Goal: Information Seeking & Learning: Learn about a topic

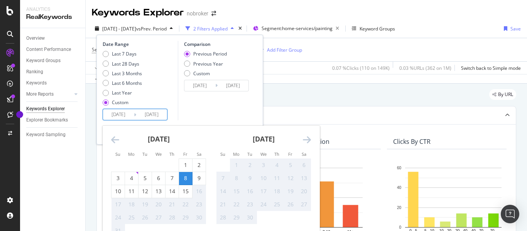
scroll to position [129, 0]
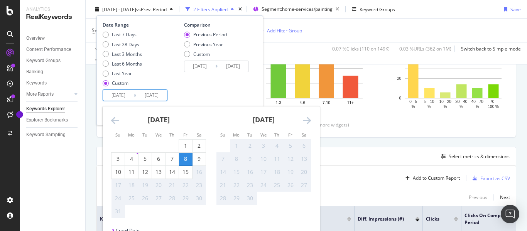
click at [112, 118] on icon "Move backward to switch to the previous month." at bounding box center [115, 120] width 8 height 9
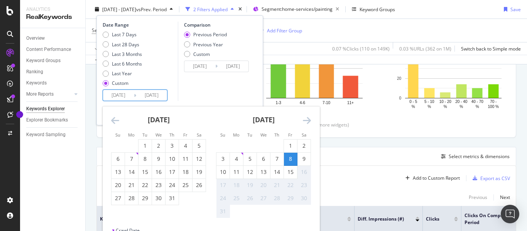
click at [112, 118] on icon "Move backward to switch to the previous month." at bounding box center [115, 120] width 8 height 9
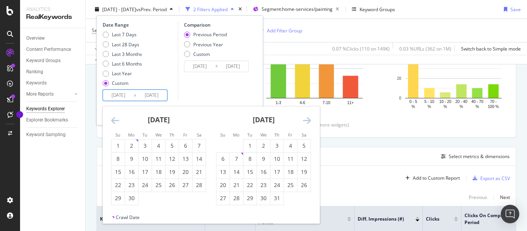
click at [112, 118] on icon "Move backward to switch to the previous month." at bounding box center [115, 120] width 8 height 9
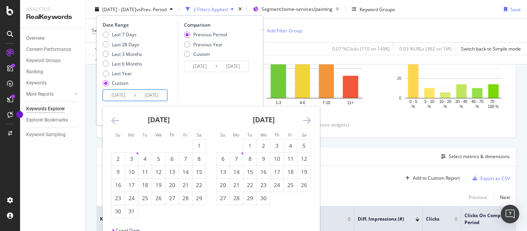
click at [112, 118] on icon "Move backward to switch to the previous month." at bounding box center [115, 120] width 8 height 9
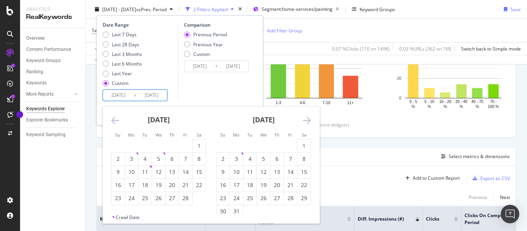
click at [112, 118] on icon "Move backward to switch to the previous month." at bounding box center [115, 120] width 8 height 9
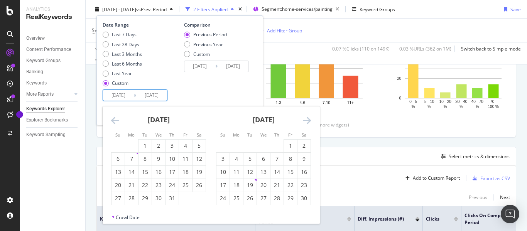
click at [112, 118] on icon "Move backward to switch to the previous month." at bounding box center [115, 120] width 8 height 9
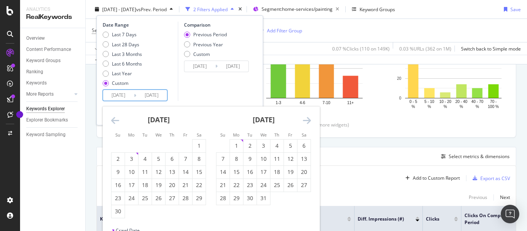
click at [112, 118] on icon "Move backward to switch to the previous month." at bounding box center [115, 120] width 8 height 9
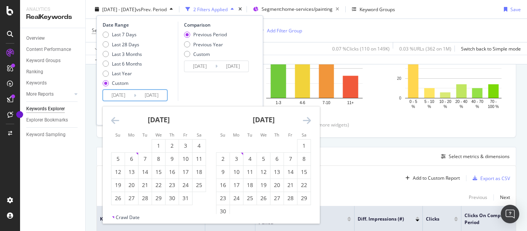
click at [112, 118] on icon "Move backward to switch to the previous month." at bounding box center [115, 120] width 8 height 9
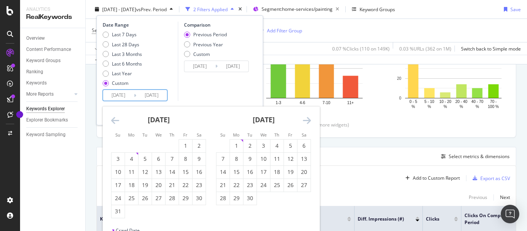
click at [112, 118] on icon "Move backward to switch to the previous month." at bounding box center [115, 120] width 8 height 9
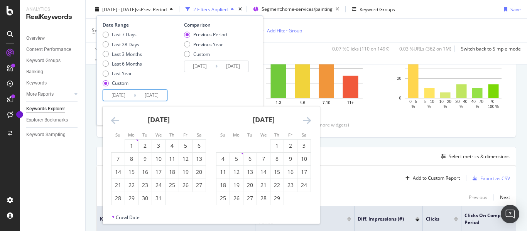
click at [112, 118] on icon "Move backward to switch to the previous month." at bounding box center [115, 120] width 8 height 9
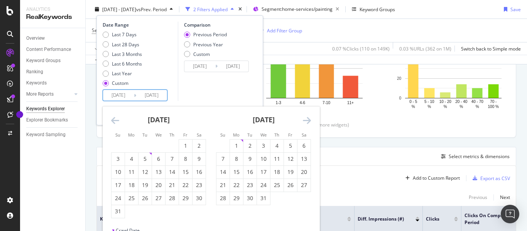
click at [114, 120] on icon "Move backward to switch to the previous month." at bounding box center [115, 120] width 8 height 9
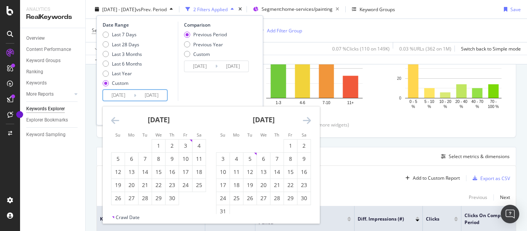
click at [113, 119] on icon "Move backward to switch to the previous month." at bounding box center [115, 120] width 8 height 9
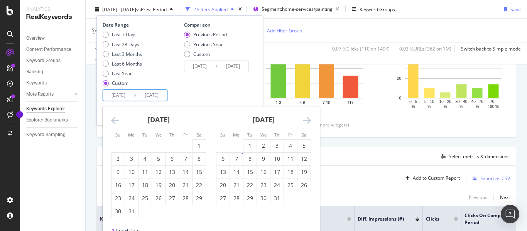
click at [113, 119] on icon "Move backward to switch to the previous month." at bounding box center [115, 120] width 8 height 9
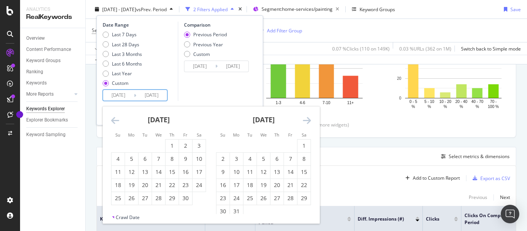
click at [113, 119] on icon "Move backward to switch to the previous month." at bounding box center [115, 120] width 8 height 9
click at [115, 122] on icon "Move backward to switch to the previous month." at bounding box center [115, 120] width 8 height 9
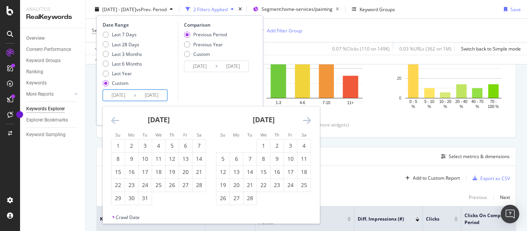
click at [114, 122] on icon "Move backward to switch to the previous month." at bounding box center [115, 120] width 8 height 9
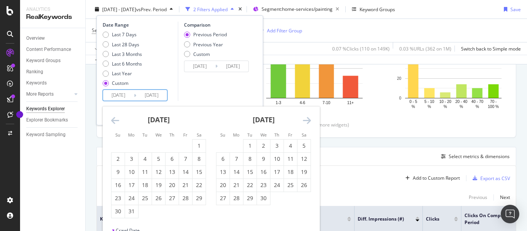
click at [114, 122] on icon "Move backward to switch to the previous month." at bounding box center [115, 120] width 8 height 9
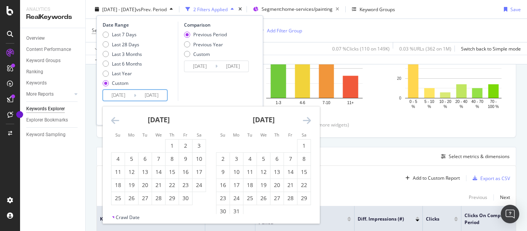
click at [114, 122] on icon "Move backward to switch to the previous month." at bounding box center [115, 120] width 8 height 9
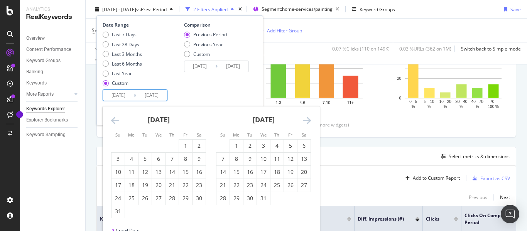
click at [114, 122] on icon "Move backward to switch to the previous month." at bounding box center [115, 120] width 8 height 9
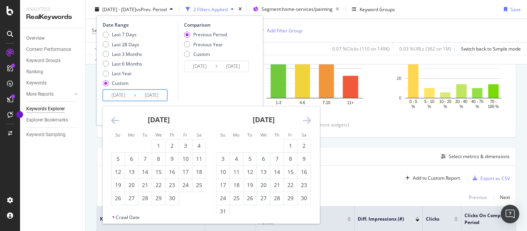
click at [114, 122] on icon "Move backward to switch to the previous month." at bounding box center [115, 120] width 8 height 9
click at [113, 121] on icon "Move backward to switch to the previous month." at bounding box center [115, 120] width 8 height 9
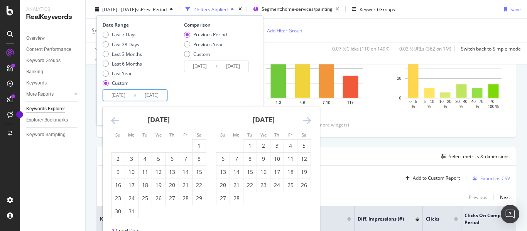
click at [113, 121] on icon "Move backward to switch to the previous month." at bounding box center [115, 120] width 8 height 9
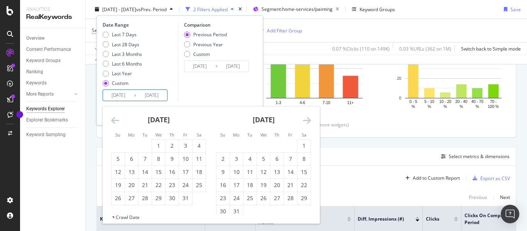
click at [113, 121] on icon "Move backward to switch to the previous month." at bounding box center [115, 120] width 8 height 9
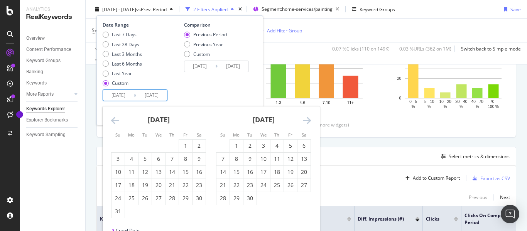
click at [113, 121] on icon "Move backward to switch to the previous month." at bounding box center [115, 120] width 8 height 9
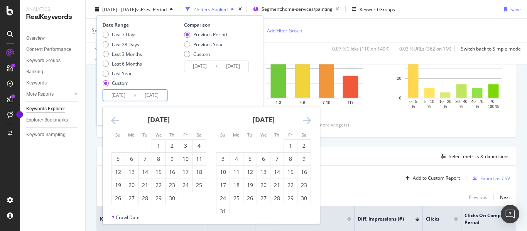
click at [113, 121] on icon "Move backward to switch to the previous month." at bounding box center [115, 120] width 8 height 9
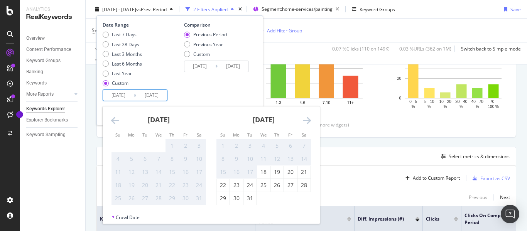
click at [113, 121] on icon "Move backward to switch to the previous month." at bounding box center [115, 120] width 8 height 9
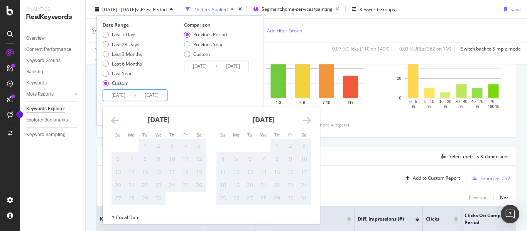
click at [311, 118] on div "July 2021 1 2 3 4 5 6 7 8 9 10 11 12 13 14 15 16 17 18 19 20 21 22 23 24 25 26 …" at bounding box center [263, 155] width 105 height 99
click at [310, 119] on icon "Move forward to switch to the next month." at bounding box center [307, 120] width 8 height 9
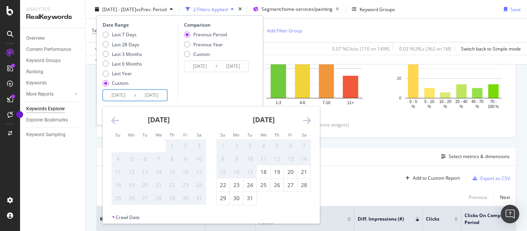
click at [310, 119] on icon "Move forward to switch to the next month." at bounding box center [307, 120] width 8 height 9
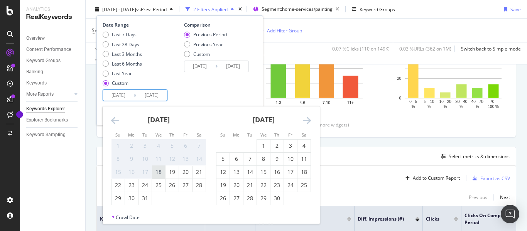
click at [157, 169] on div "18" at bounding box center [158, 172] width 13 height 8
type input "2021/08/18"
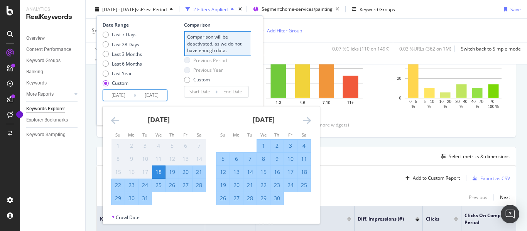
click at [307, 123] on icon "Move forward to switch to the next month." at bounding box center [307, 120] width 8 height 9
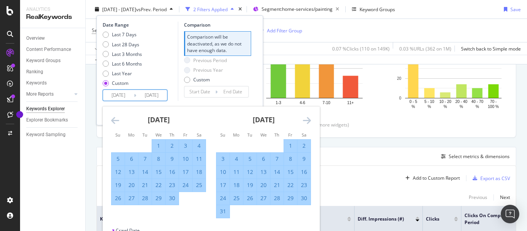
click at [307, 123] on icon "Move forward to switch to the next month." at bounding box center [307, 120] width 8 height 9
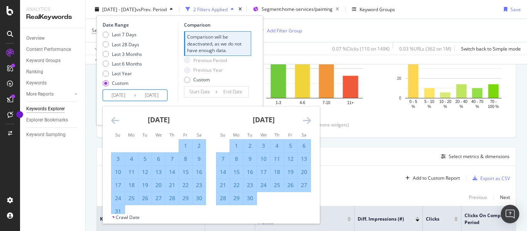
click at [307, 123] on icon "Move forward to switch to the next month." at bounding box center [307, 120] width 8 height 9
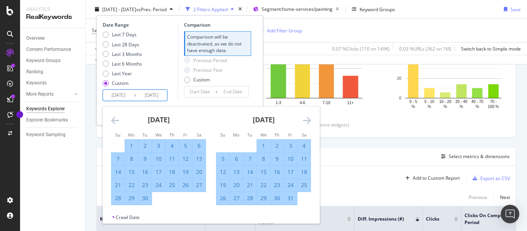
click at [307, 123] on icon "Move forward to switch to the next month." at bounding box center [307, 120] width 8 height 9
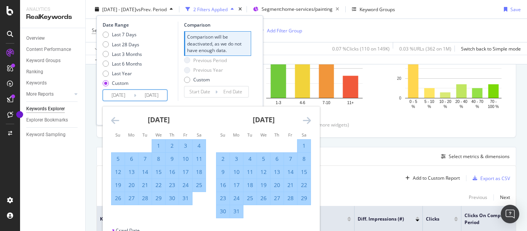
click at [307, 123] on icon "Move forward to switch to the next month." at bounding box center [307, 120] width 8 height 9
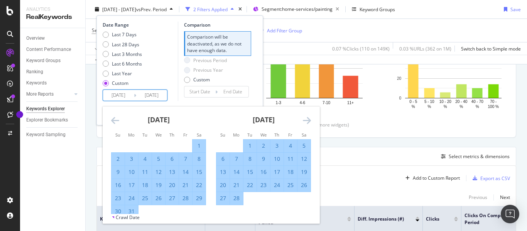
click at [307, 123] on icon "Move forward to switch to the next month." at bounding box center [307, 120] width 8 height 9
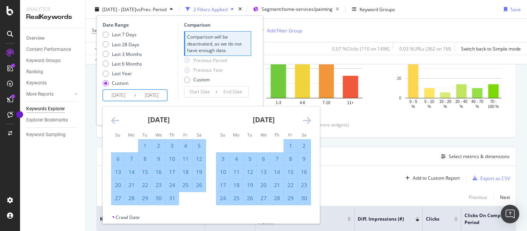
click at [307, 123] on icon "Move forward to switch to the next month." at bounding box center [307, 120] width 8 height 9
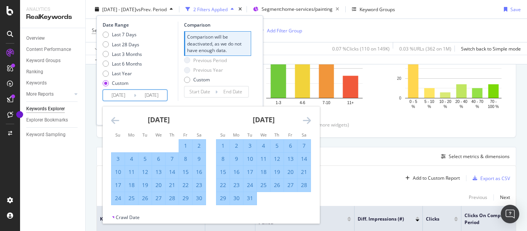
click at [307, 123] on icon "Move forward to switch to the next month." at bounding box center [307, 120] width 8 height 9
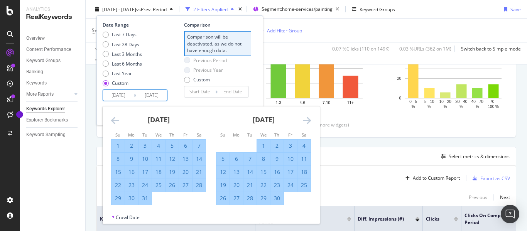
click at [307, 123] on icon "Move forward to switch to the next month." at bounding box center [307, 120] width 8 height 9
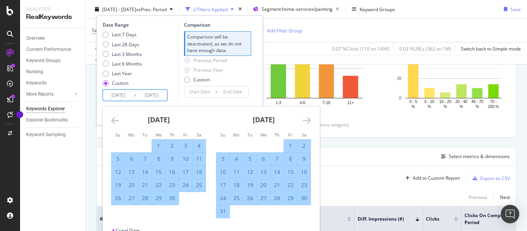
click at [307, 123] on icon "Move forward to switch to the next month." at bounding box center [307, 120] width 8 height 9
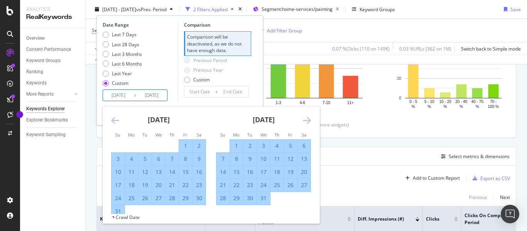
click at [307, 123] on icon "Move forward to switch to the next month." at bounding box center [307, 120] width 8 height 9
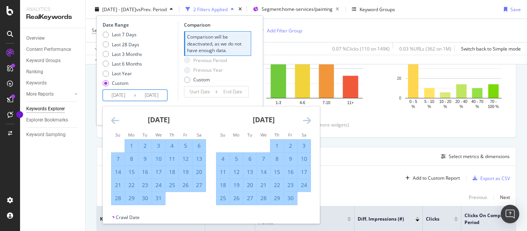
click at [307, 123] on icon "Move forward to switch to the next month." at bounding box center [307, 120] width 8 height 9
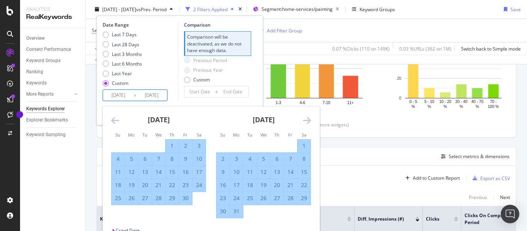
click at [307, 123] on icon "Move forward to switch to the next month." at bounding box center [307, 120] width 8 height 9
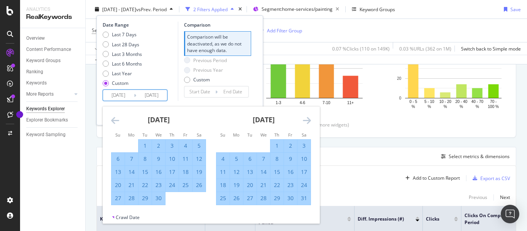
click at [307, 123] on icon "Move forward to switch to the next month." at bounding box center [307, 120] width 8 height 9
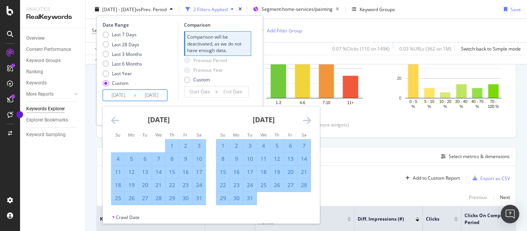
click at [307, 123] on icon "Move forward to switch to the next month." at bounding box center [307, 120] width 8 height 9
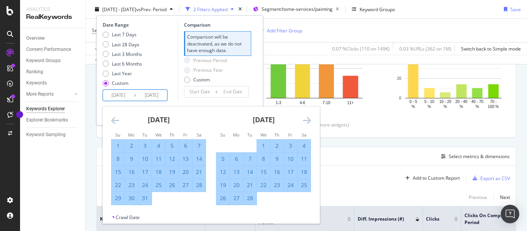
click at [307, 123] on icon "Move forward to switch to the next month." at bounding box center [307, 120] width 8 height 9
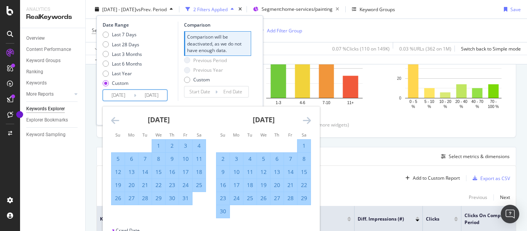
click at [307, 123] on icon "Move forward to switch to the next month." at bounding box center [307, 120] width 8 height 9
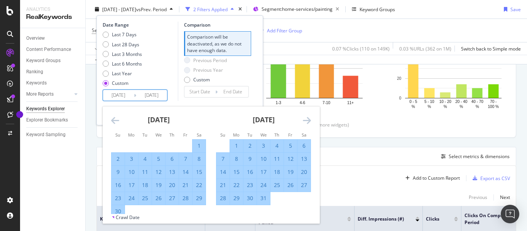
click at [307, 123] on icon "Move forward to switch to the next month." at bounding box center [307, 120] width 8 height 9
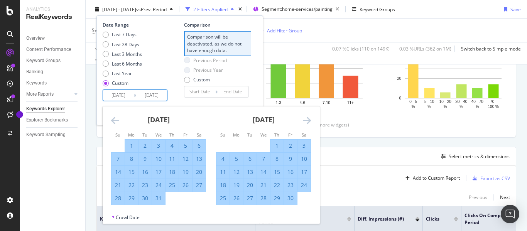
click at [307, 123] on icon "Move forward to switch to the next month." at bounding box center [307, 120] width 8 height 9
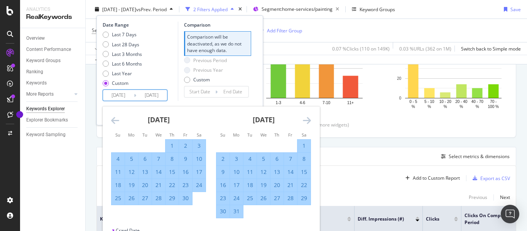
click at [307, 123] on icon "Move forward to switch to the next month." at bounding box center [307, 120] width 8 height 9
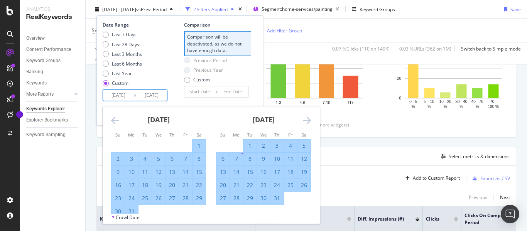
click at [307, 123] on icon "Move forward to switch to the next month." at bounding box center [307, 120] width 8 height 9
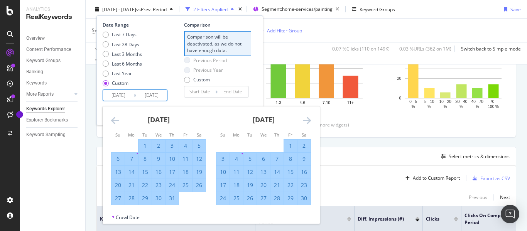
click at [307, 123] on icon "Move forward to switch to the next month." at bounding box center [307, 120] width 8 height 9
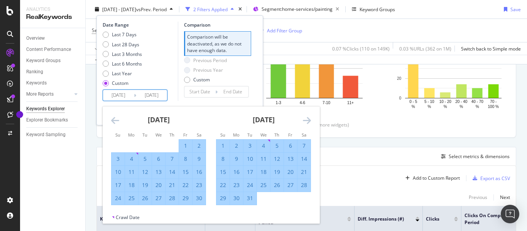
click at [307, 123] on icon "Move forward to switch to the next month." at bounding box center [307, 120] width 8 height 9
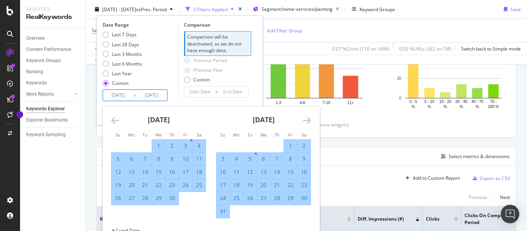
click at [307, 123] on icon "Move forward to switch to the next month." at bounding box center [307, 120] width 8 height 9
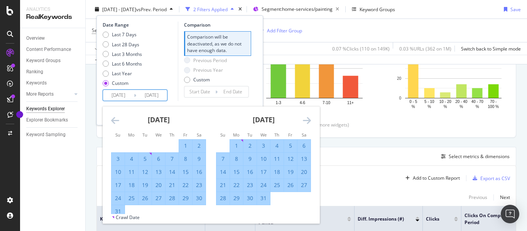
click at [307, 123] on icon "Move forward to switch to the next month." at bounding box center [307, 120] width 8 height 9
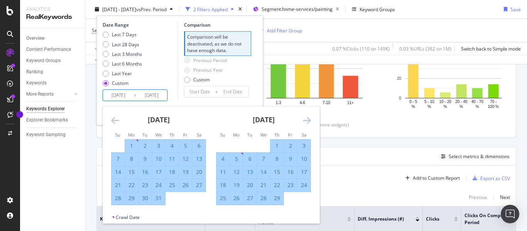
click at [307, 123] on icon "Move forward to switch to the next month." at bounding box center [307, 120] width 8 height 9
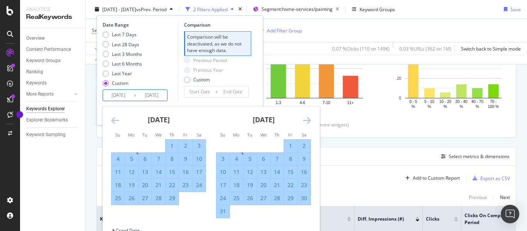
click at [307, 123] on icon "Move forward to switch to the next month." at bounding box center [307, 120] width 8 height 9
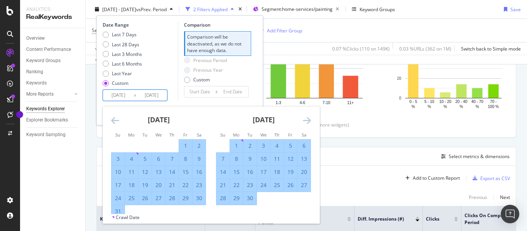
click at [307, 123] on icon "Move forward to switch to the next month." at bounding box center [307, 120] width 8 height 9
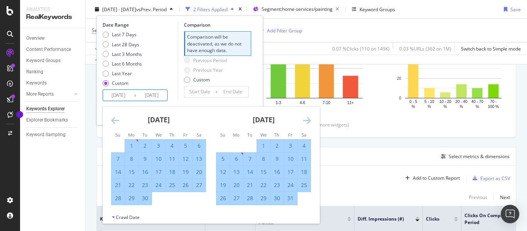
click at [307, 123] on icon "Move forward to switch to the next month." at bounding box center [307, 120] width 8 height 9
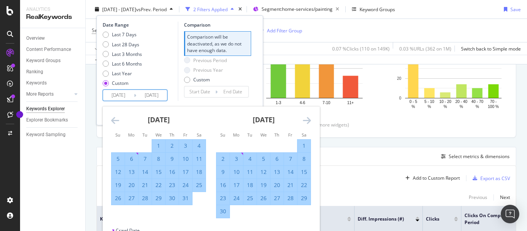
click at [307, 123] on icon "Move forward to switch to the next month." at bounding box center [307, 120] width 8 height 9
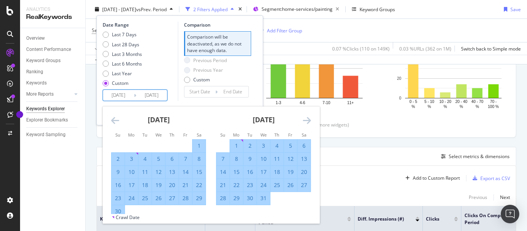
click at [307, 123] on icon "Move forward to switch to the next month." at bounding box center [307, 120] width 8 height 9
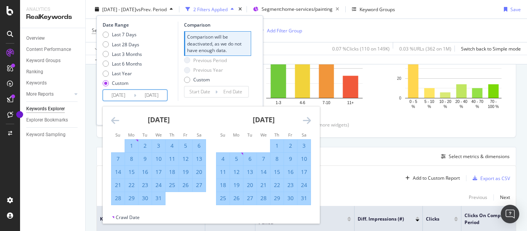
click at [307, 123] on icon "Move forward to switch to the next month." at bounding box center [307, 120] width 8 height 9
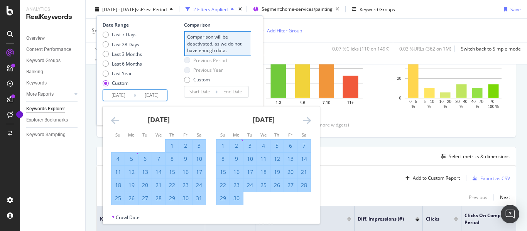
click at [307, 123] on icon "Move forward to switch to the next month." at bounding box center [307, 120] width 8 height 9
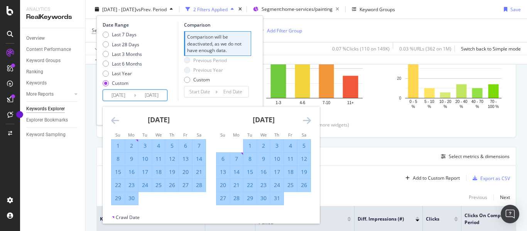
click at [307, 123] on icon "Move forward to switch to the next month." at bounding box center [307, 120] width 8 height 9
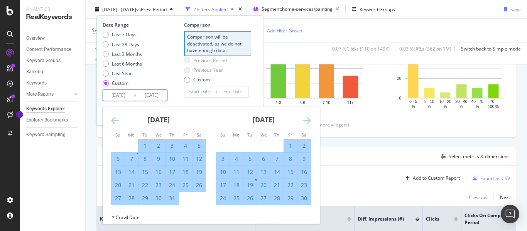
click at [307, 123] on icon "Move forward to switch to the next month." at bounding box center [307, 120] width 8 height 9
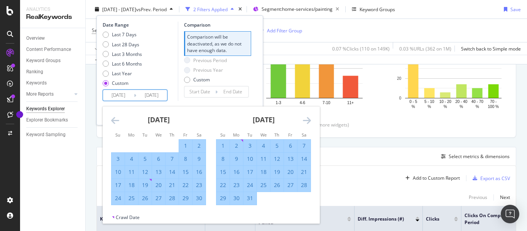
click at [307, 123] on icon "Move forward to switch to the next month." at bounding box center [307, 120] width 8 height 9
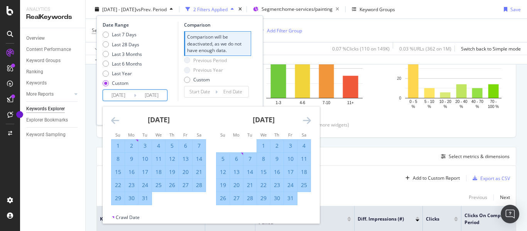
click at [307, 123] on icon "Move forward to switch to the next month." at bounding box center [307, 120] width 8 height 9
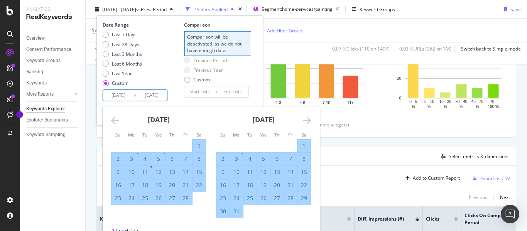
click at [307, 123] on icon "Move forward to switch to the next month." at bounding box center [307, 120] width 8 height 9
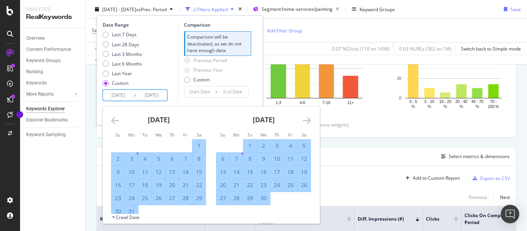
click at [307, 123] on icon "Move forward to switch to the next month." at bounding box center [307, 120] width 8 height 9
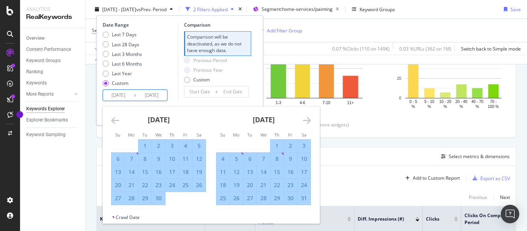
click at [307, 123] on icon "Move forward to switch to the next month." at bounding box center [307, 120] width 8 height 9
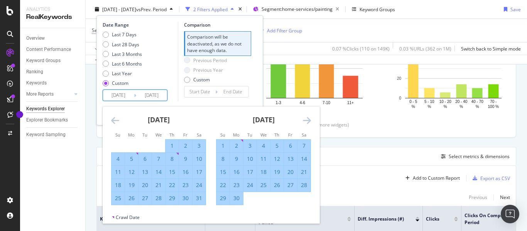
click at [307, 123] on icon "Move forward to switch to the next month." at bounding box center [307, 120] width 8 height 9
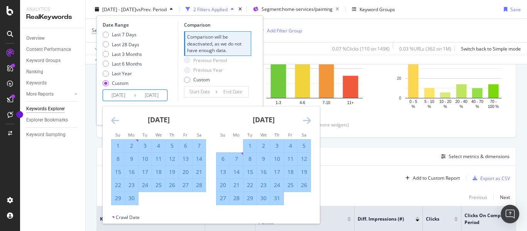
click at [307, 123] on icon "Move forward to switch to the next month." at bounding box center [307, 120] width 8 height 9
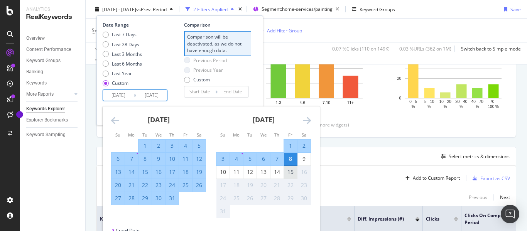
click at [290, 174] on div "15" at bounding box center [290, 172] width 13 height 8
type input "[DATE]"
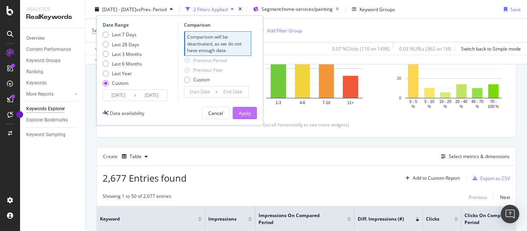
click at [241, 110] on div "Apply" at bounding box center [245, 113] width 12 height 7
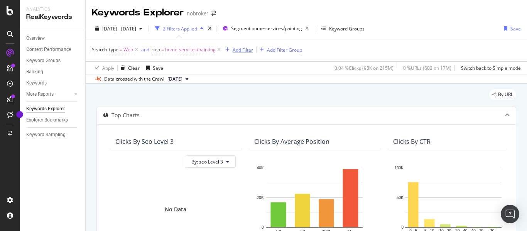
click at [248, 49] on div "Add Filter" at bounding box center [243, 50] width 20 height 7
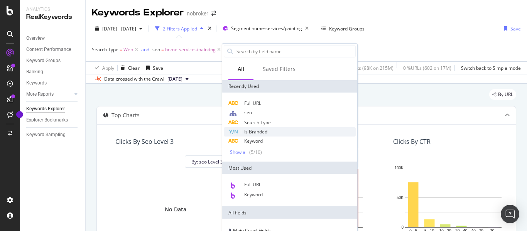
click at [255, 133] on span "Is Branded" at bounding box center [255, 131] width 23 height 7
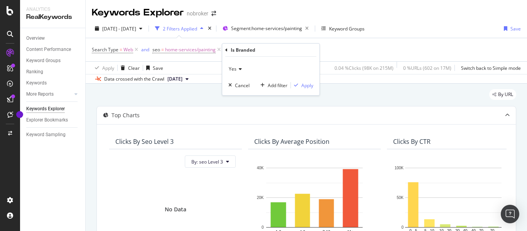
click at [233, 66] on span "Yes" at bounding box center [233, 69] width 8 height 7
click at [236, 93] on span "No" at bounding box center [235, 95] width 6 height 7
click at [304, 83] on div "Apply" at bounding box center [307, 85] width 12 height 7
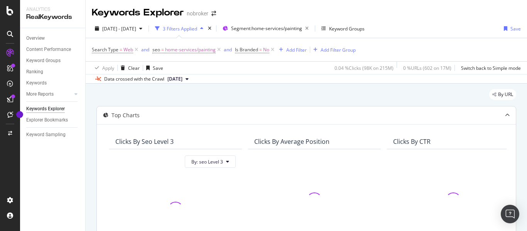
scroll to position [39, 0]
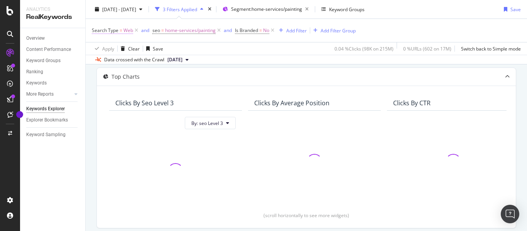
click at [127, 30] on span "Web" at bounding box center [128, 30] width 10 height 11
click at [259, 61] on div "Data crossed with the Crawl 2025 Aug. 4th" at bounding box center [306, 59] width 441 height 9
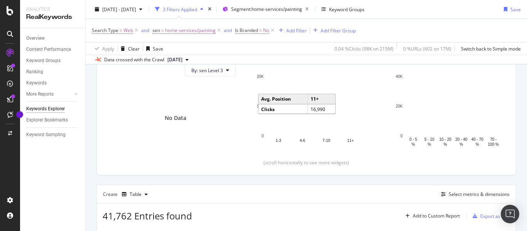
scroll to position [193, 0]
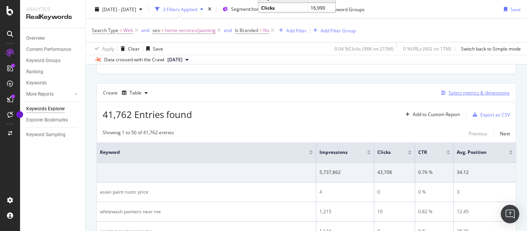
click at [465, 93] on div "Select metrics & dimensions" at bounding box center [479, 92] width 61 height 7
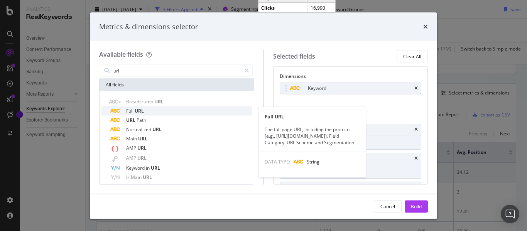
type input "url"
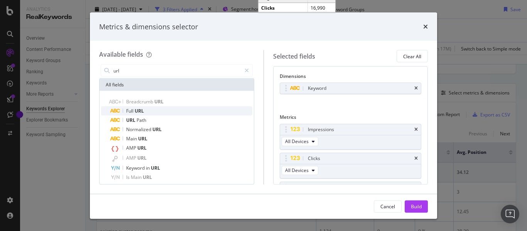
click at [141, 111] on span "URL" at bounding box center [139, 111] width 9 height 7
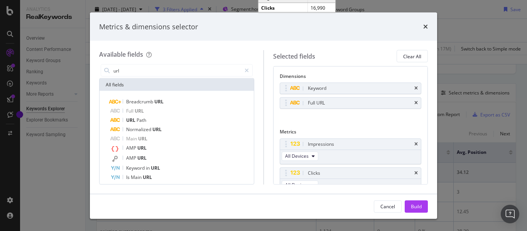
drag, startPoint x: 417, startPoint y: 205, endPoint x: 527, endPoint y: 171, distance: 114.7
click at [417, 206] on div "Build" at bounding box center [416, 206] width 11 height 7
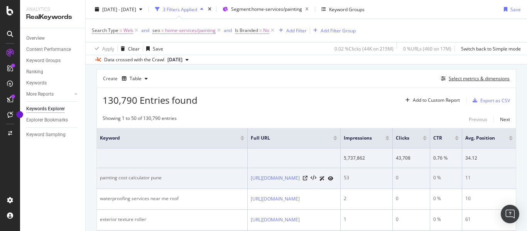
scroll to position [207, 0]
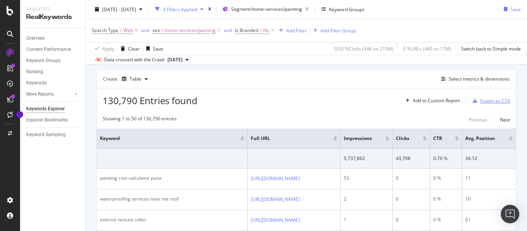
click at [486, 101] on div "Export as CSV" at bounding box center [495, 101] width 30 height 7
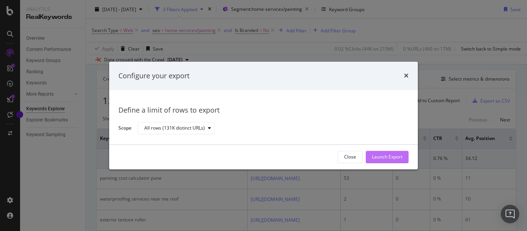
click at [381, 156] on div "Launch Export" at bounding box center [387, 157] width 30 height 7
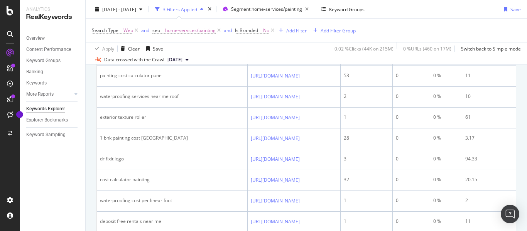
scroll to position [130, 0]
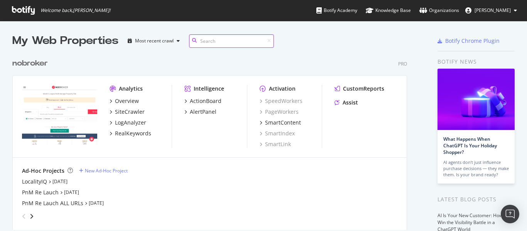
scroll to position [176, 395]
click at [127, 131] on div "RealKeywords" at bounding box center [133, 134] width 36 height 8
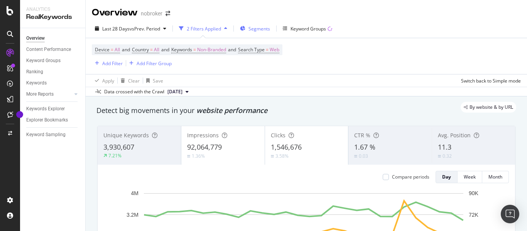
click at [252, 28] on span "Segments" at bounding box center [259, 28] width 22 height 7
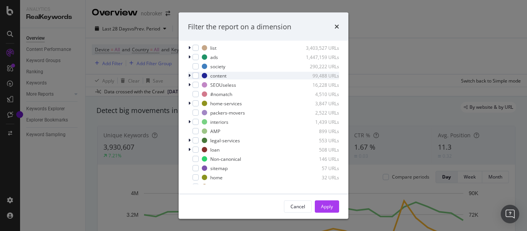
click at [189, 77] on icon "modal" at bounding box center [189, 76] width 2 height 5
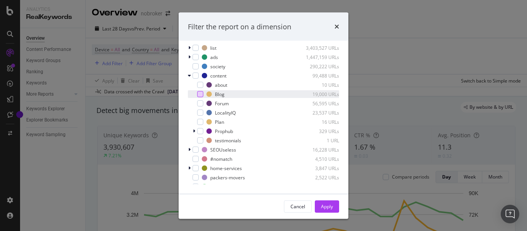
click at [199, 95] on div "modal" at bounding box center [200, 94] width 6 height 6
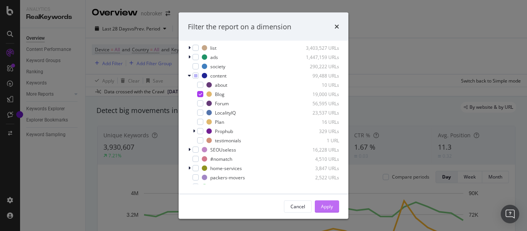
click at [323, 206] on div "Apply" at bounding box center [327, 206] width 12 height 7
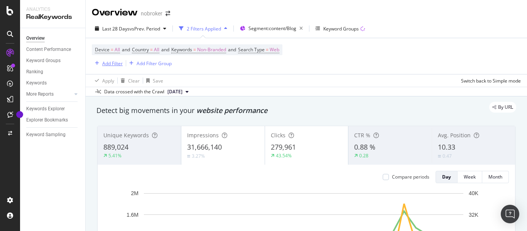
click at [119, 62] on div "Add Filter" at bounding box center [112, 63] width 20 height 7
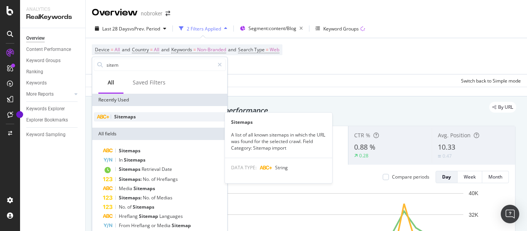
type input "sitem"
click at [130, 118] on span "Sitemaps" at bounding box center [125, 116] width 22 height 7
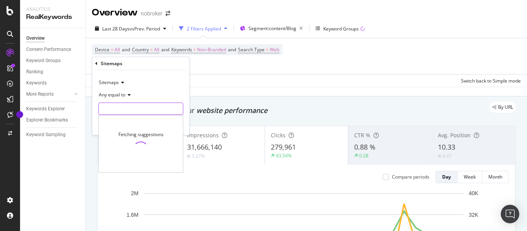
click at [140, 109] on input "text" at bounding box center [141, 109] width 84 height 12
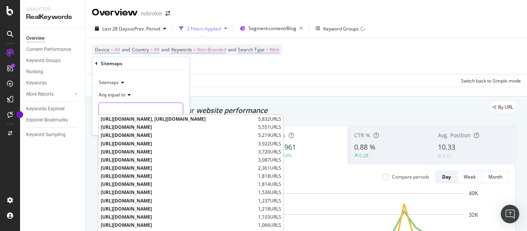
paste input "[URL][DOMAIN_NAME]"
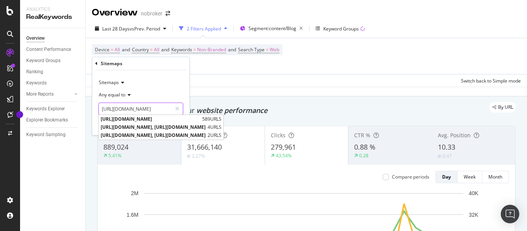
scroll to position [0, 76]
type input "[URL][DOMAIN_NAME]"
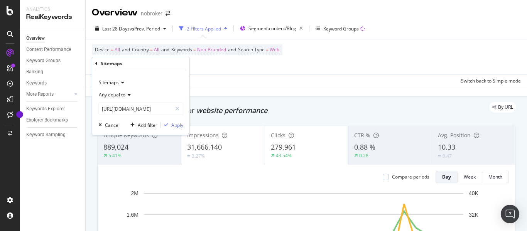
scroll to position [0, 0]
click at [172, 82] on div "Sitemaps" at bounding box center [140, 82] width 85 height 12
click at [144, 109] on div "Sitemap Indexes" at bounding box center [141, 108] width 83 height 10
click at [179, 125] on div "Apply" at bounding box center [177, 125] width 12 height 7
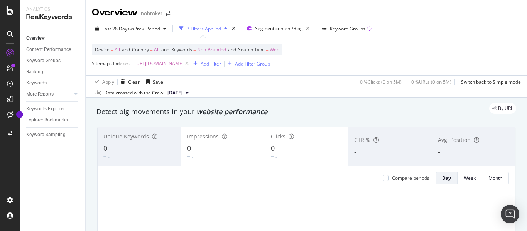
click at [184, 61] on span "[URL][DOMAIN_NAME]" at bounding box center [159, 63] width 49 height 11
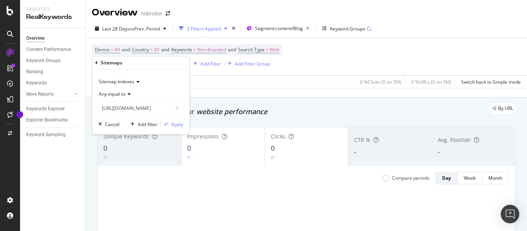
click at [135, 82] on icon at bounding box center [136, 81] width 5 height 5
click at [121, 97] on span "Sitemaps" at bounding box center [112, 98] width 20 height 7
click at [128, 93] on icon at bounding box center [127, 94] width 5 height 5
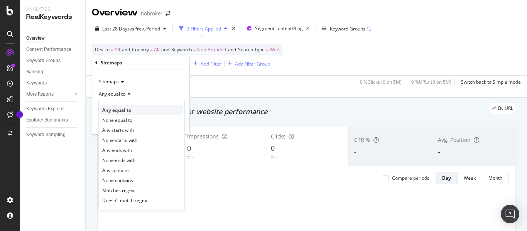
click at [117, 108] on span "Any equal to" at bounding box center [116, 110] width 29 height 7
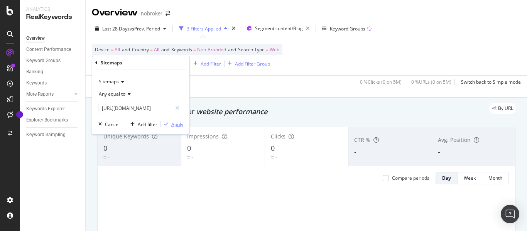
click at [171, 123] on div "Apply" at bounding box center [177, 124] width 12 height 7
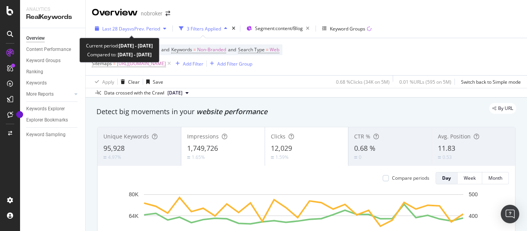
click at [127, 30] on span "Last 28 Days" at bounding box center [115, 28] width 27 height 7
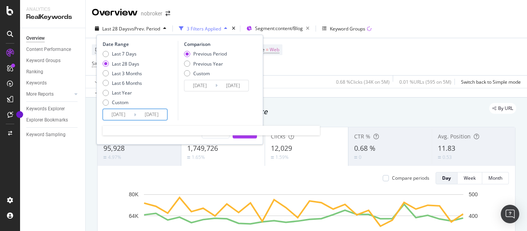
click at [126, 111] on input "[DATE]" at bounding box center [118, 114] width 31 height 11
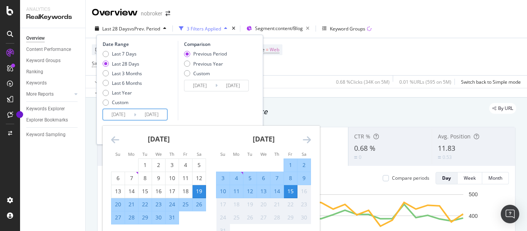
click at [114, 138] on icon "Move backward to switch to the previous month." at bounding box center [115, 139] width 8 height 9
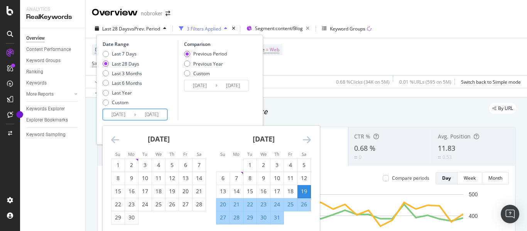
click at [114, 138] on icon "Move backward to switch to the previous month." at bounding box center [115, 139] width 8 height 9
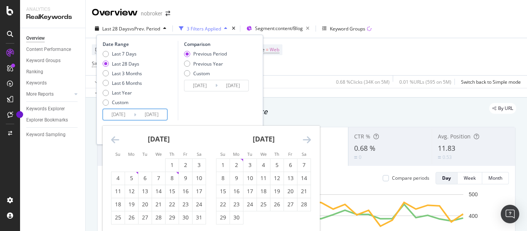
click at [114, 138] on icon "Move backward to switch to the previous month." at bounding box center [115, 139] width 8 height 9
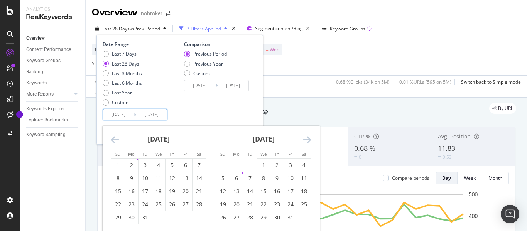
click at [114, 138] on icon "Move backward to switch to the previous month." at bounding box center [115, 139] width 8 height 9
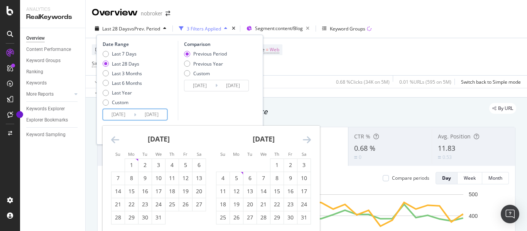
click at [114, 138] on icon "Move backward to switch to the previous month." at bounding box center [115, 139] width 8 height 9
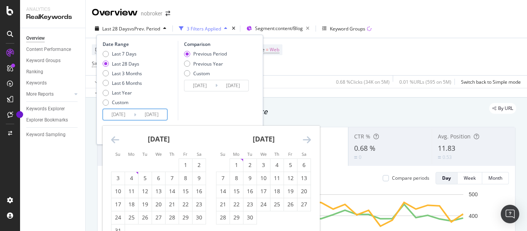
click at [114, 138] on icon "Move backward to switch to the previous month." at bounding box center [115, 139] width 8 height 9
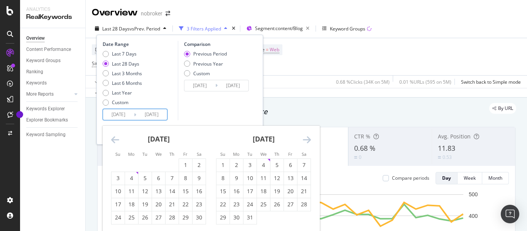
click at [114, 138] on icon "Move backward to switch to the previous month." at bounding box center [115, 139] width 8 height 9
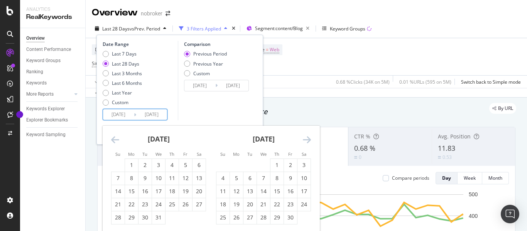
click at [114, 138] on icon "Move backward to switch to the previous month." at bounding box center [115, 139] width 8 height 9
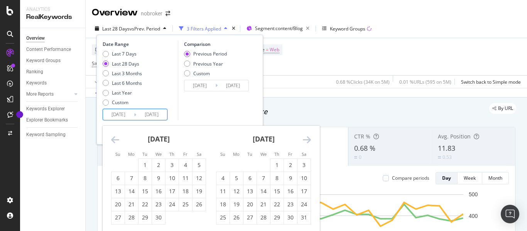
click at [114, 138] on icon "Move backward to switch to the previous month." at bounding box center [115, 139] width 8 height 9
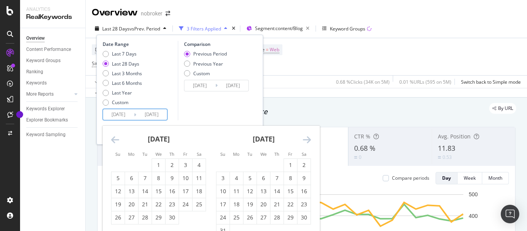
click at [114, 138] on icon "Move backward to switch to the previous month." at bounding box center [115, 139] width 8 height 9
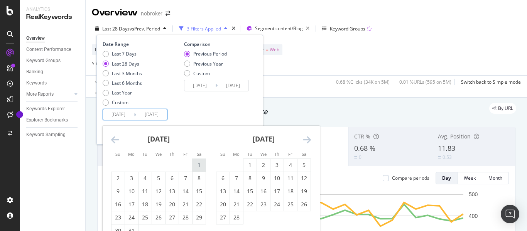
click at [195, 163] on div "1" at bounding box center [198, 165] width 13 height 8
type input "[DATE]"
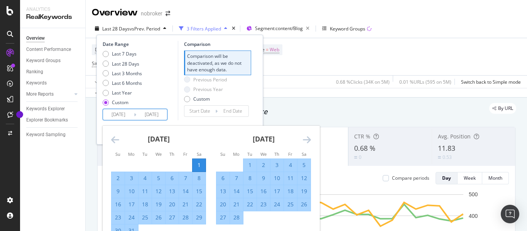
click at [183, 120] on div "Comparison Comparison will be deactivated, as we do not have enough data. Previ…" at bounding box center [214, 80] width 73 height 79
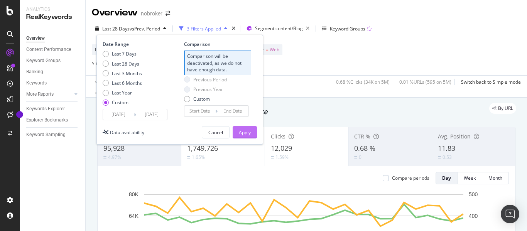
click at [245, 131] on div "Apply" at bounding box center [245, 132] width 12 height 7
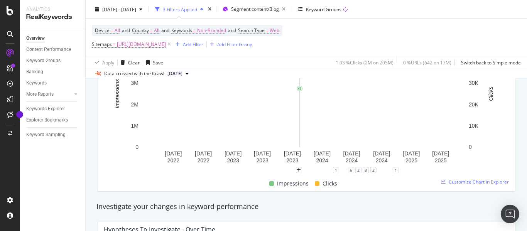
scroll to position [77, 0]
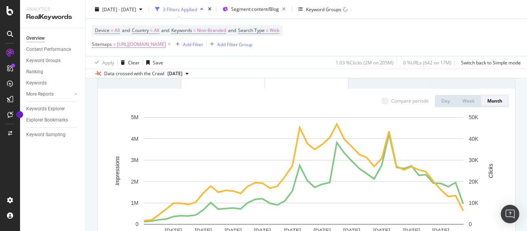
click at [495, 100] on div "Month" at bounding box center [494, 101] width 15 height 7
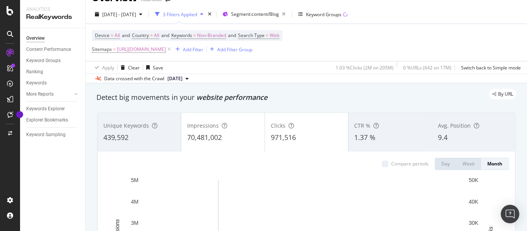
scroll to position [0, 0]
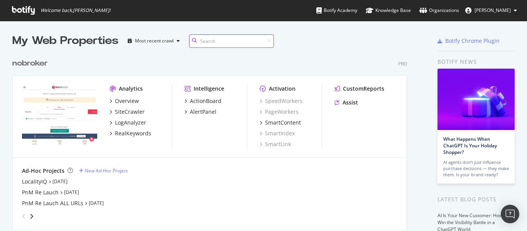
scroll to position [176, 395]
click at [125, 135] on div "RealKeywords" at bounding box center [133, 134] width 36 height 8
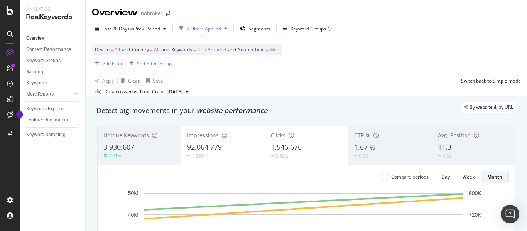
click at [112, 62] on div "Add Filter" at bounding box center [112, 63] width 20 height 7
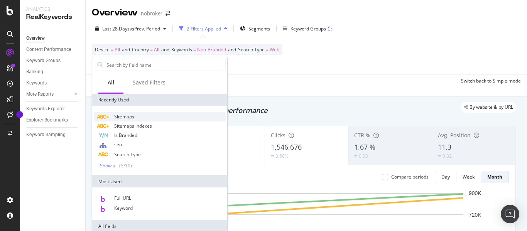
click at [122, 116] on span "Sitemaps" at bounding box center [124, 116] width 20 height 7
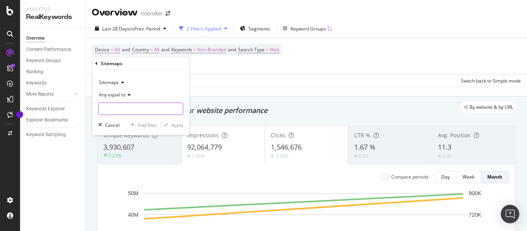
click at [120, 113] on input "text" at bounding box center [141, 109] width 84 height 12
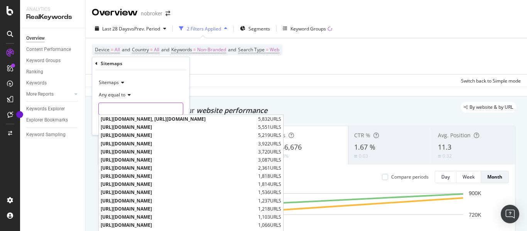
paste input "[URL][DOMAIN_NAME]"
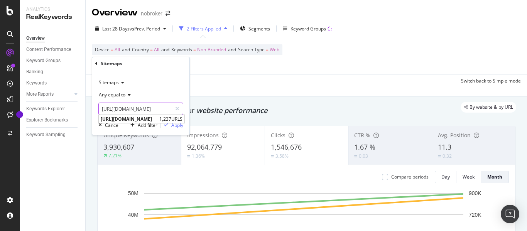
scroll to position [0, 70]
drag, startPoint x: 120, startPoint y: 113, endPoint x: 125, endPoint y: 110, distance: 4.8
click at [125, 110] on input "[URL][DOMAIN_NAME]" at bounding box center [135, 109] width 73 height 12
type input "[URL][DOMAIN_NAME]"
click at [174, 124] on div "Apply" at bounding box center [177, 125] width 12 height 7
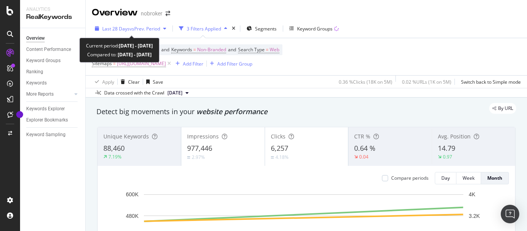
click at [127, 26] on span "Last 28 Days" at bounding box center [115, 28] width 27 height 7
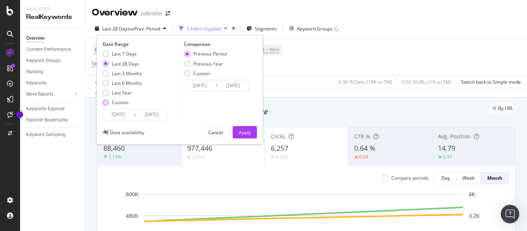
click at [112, 105] on div "Custom" at bounding box center [120, 102] width 17 height 7
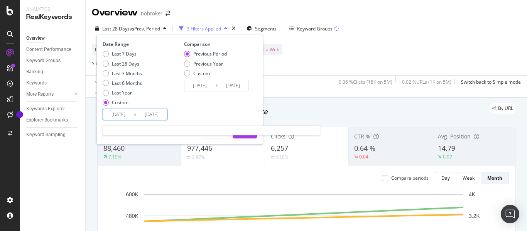
click at [119, 113] on input "[DATE]" at bounding box center [118, 114] width 31 height 11
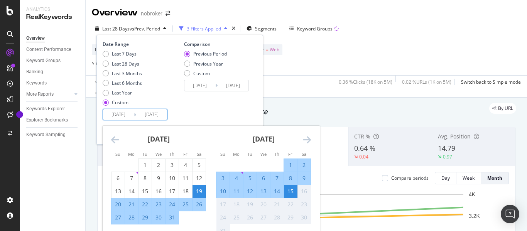
click at [116, 141] on icon "Move backward to switch to the previous month." at bounding box center [115, 139] width 8 height 9
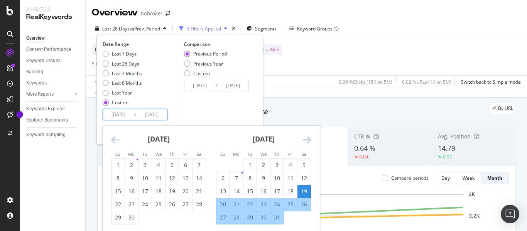
click at [116, 141] on icon "Move backward to switch to the previous month." at bounding box center [115, 139] width 8 height 9
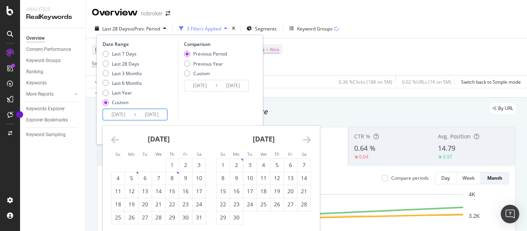
click at [116, 141] on icon "Move backward to switch to the previous month." at bounding box center [115, 139] width 8 height 9
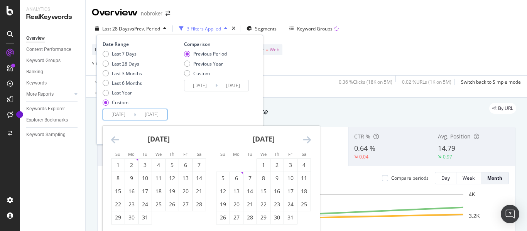
click at [116, 141] on icon "Move backward to switch to the previous month." at bounding box center [115, 139] width 8 height 9
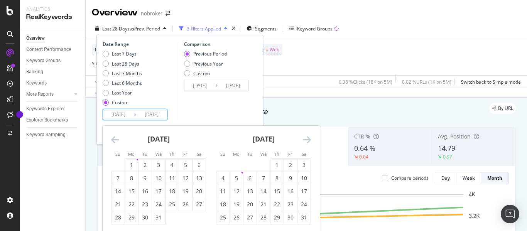
click at [116, 141] on icon "Move backward to switch to the previous month." at bounding box center [115, 139] width 8 height 9
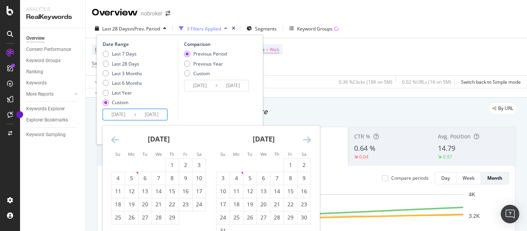
click at [116, 141] on icon "Move backward to switch to the previous month." at bounding box center [115, 139] width 8 height 9
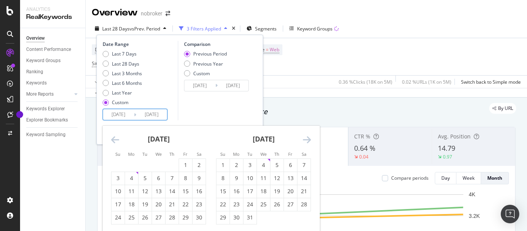
click at [116, 141] on icon "Move backward to switch to the previous month." at bounding box center [115, 139] width 8 height 9
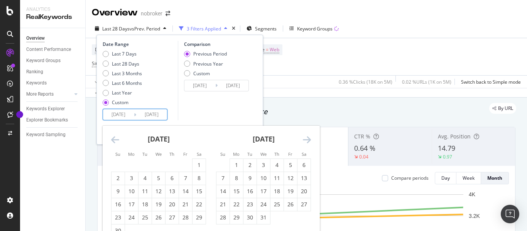
click at [116, 141] on icon "Move backward to switch to the previous month." at bounding box center [115, 139] width 8 height 9
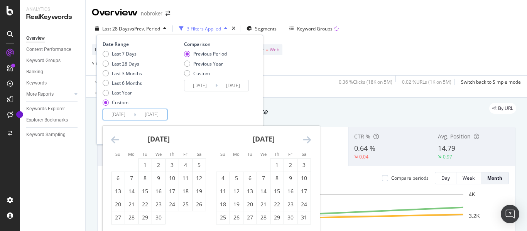
click at [116, 141] on icon "Move backward to switch to the previous month." at bounding box center [115, 139] width 8 height 9
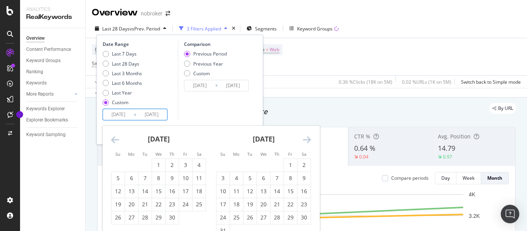
click at [116, 141] on icon "Move backward to switch to the previous month." at bounding box center [115, 139] width 8 height 9
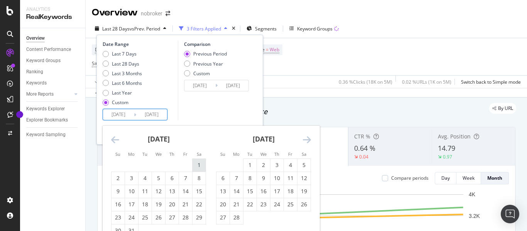
click at [200, 165] on div "1" at bounding box center [198, 165] width 13 height 8
type input "[DATE]"
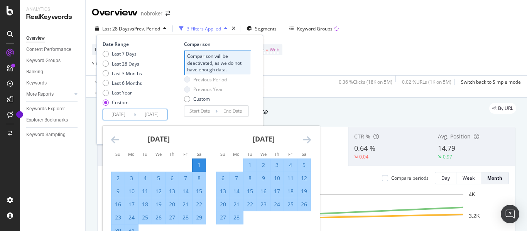
click at [187, 120] on div "Comparison Comparison will be deactivated, as we do not have enough data. Previ…" at bounding box center [214, 80] width 73 height 79
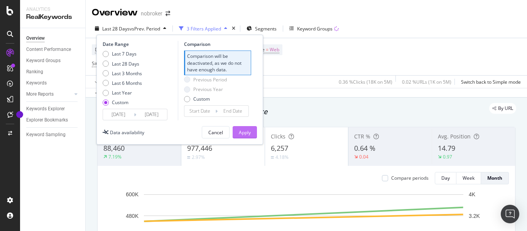
click at [245, 130] on div "Apply" at bounding box center [245, 132] width 12 height 7
